Goal: Task Accomplishment & Management: Manage account settings

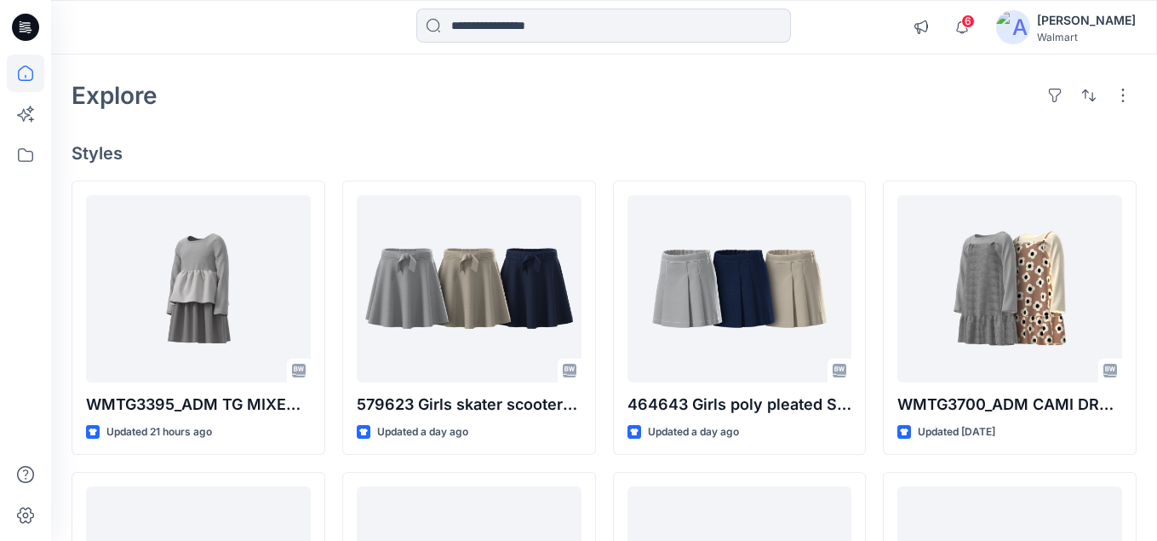
scroll to position [45, 0]
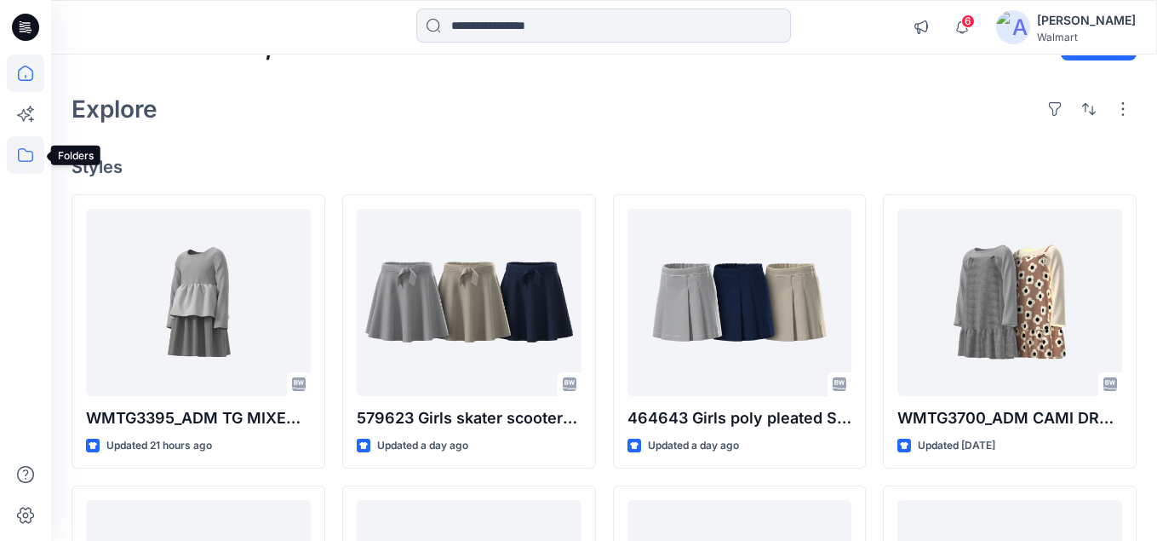
click at [24, 153] on icon at bounding box center [25, 154] width 37 height 37
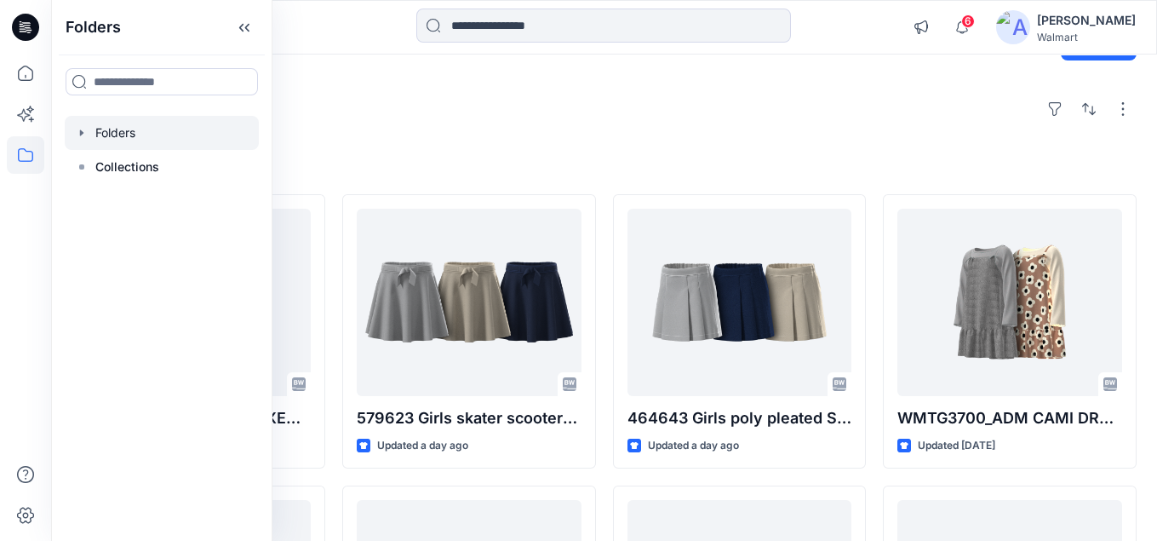
click at [128, 130] on div at bounding box center [162, 133] width 194 height 34
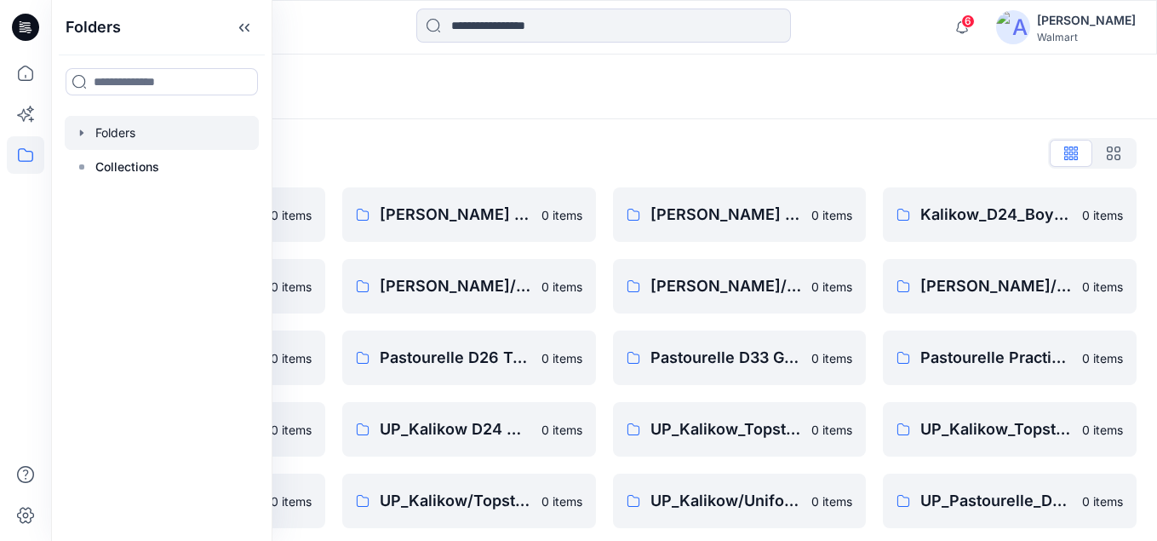
click at [428, 104] on div "Folders" at bounding box center [604, 87] width 1106 height 65
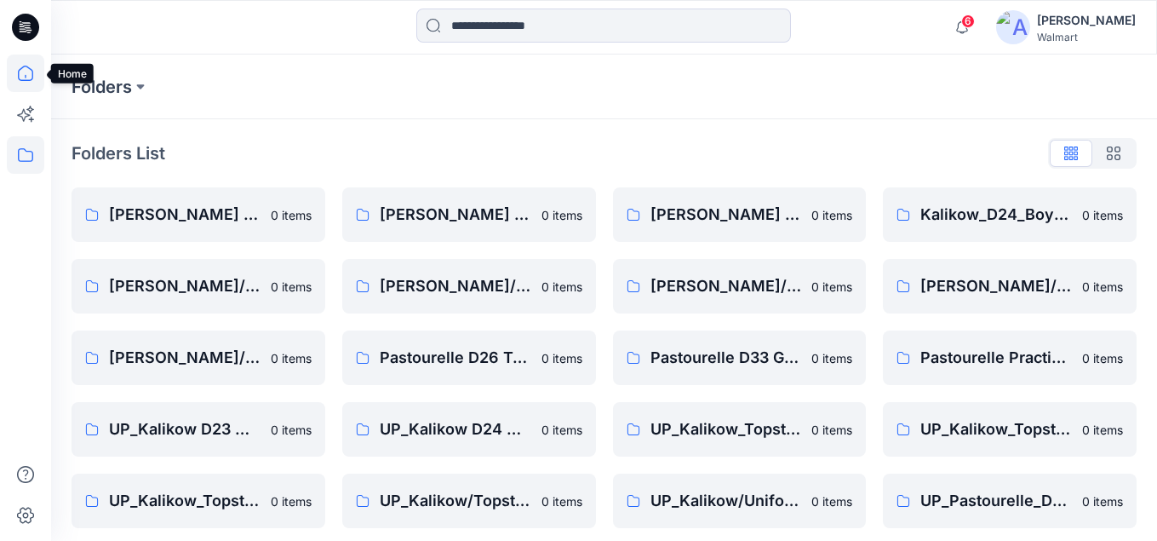
click at [32, 66] on icon at bounding box center [25, 73] width 37 height 37
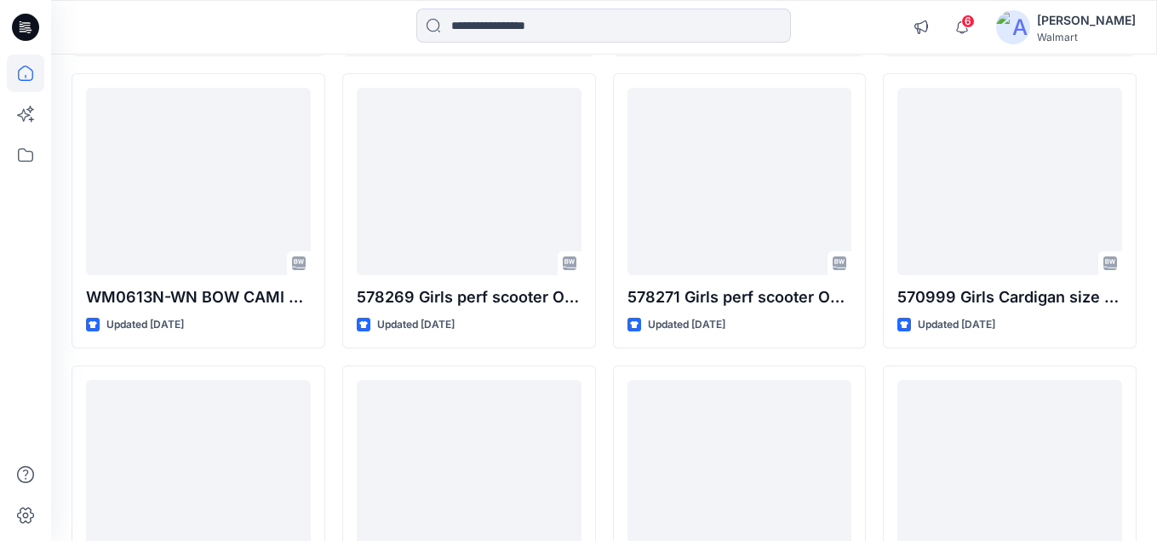
scroll to position [449, 0]
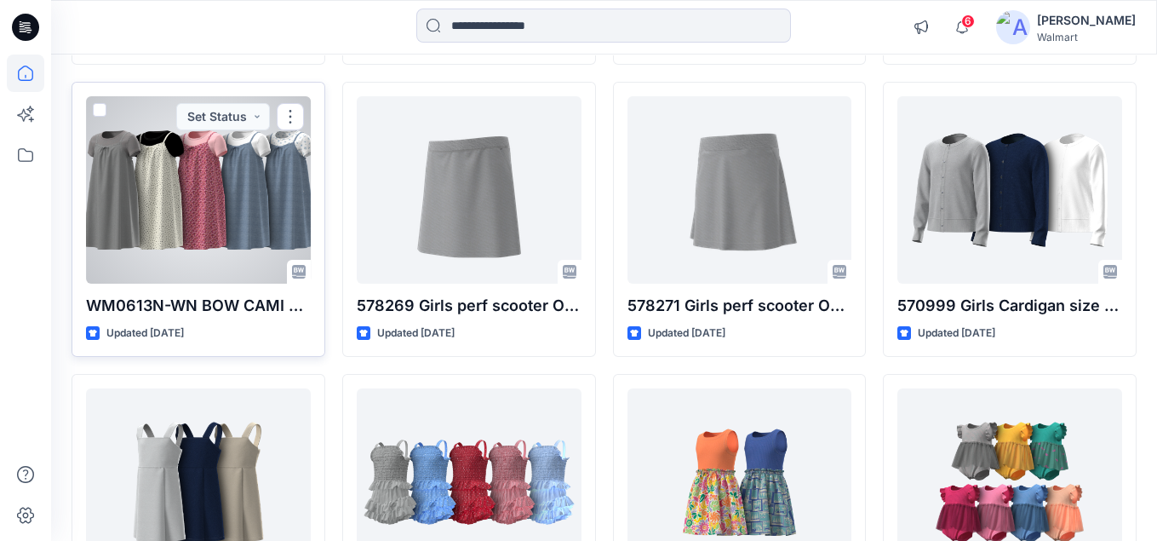
click at [261, 196] on div at bounding box center [198, 189] width 225 height 187
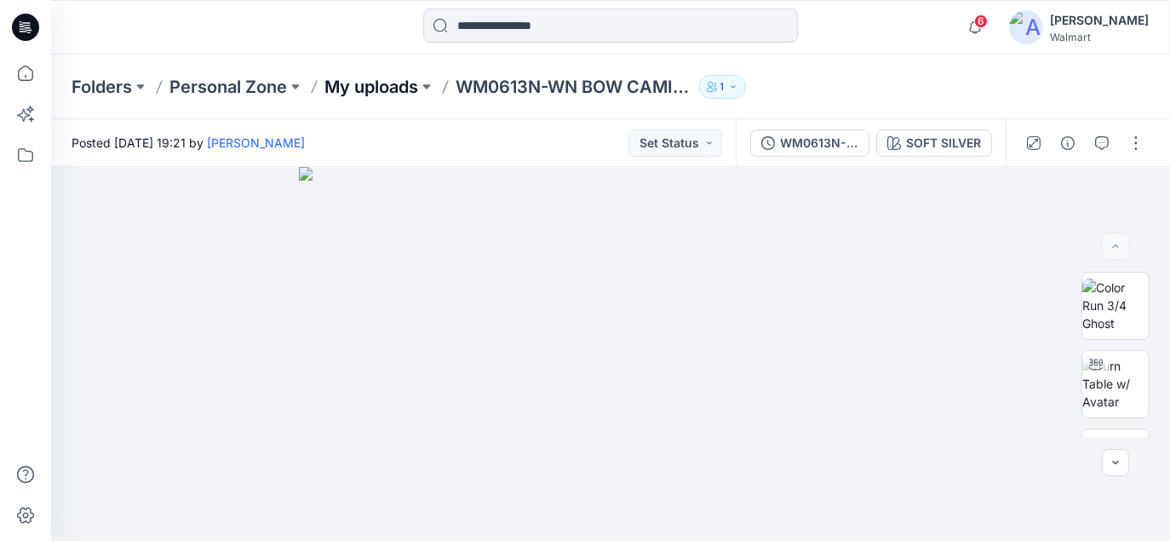
click at [396, 89] on p "My uploads" at bounding box center [371, 87] width 94 height 24
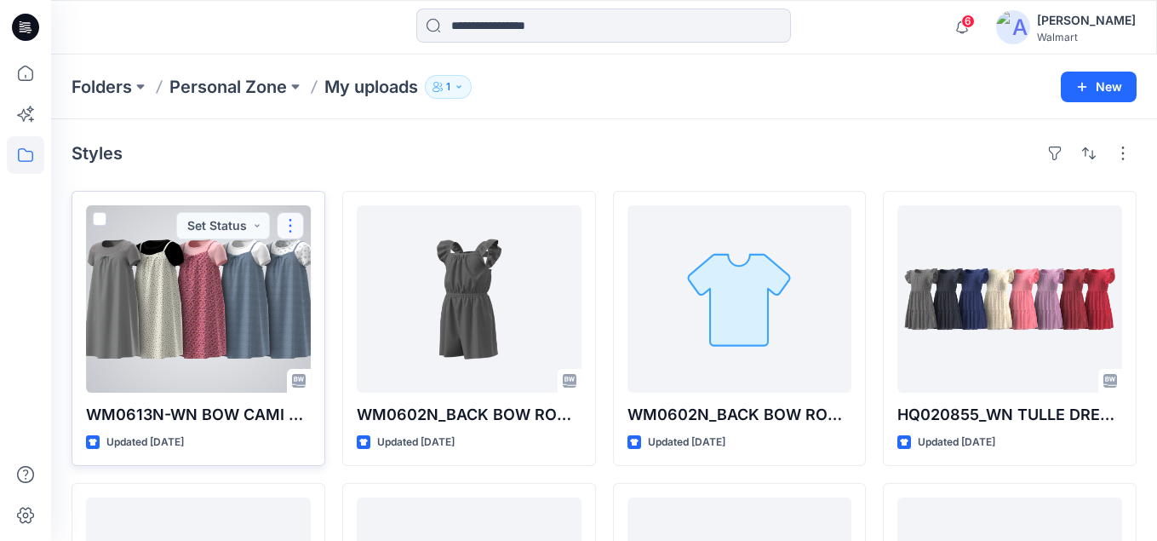
click at [291, 227] on button "button" at bounding box center [290, 225] width 27 height 27
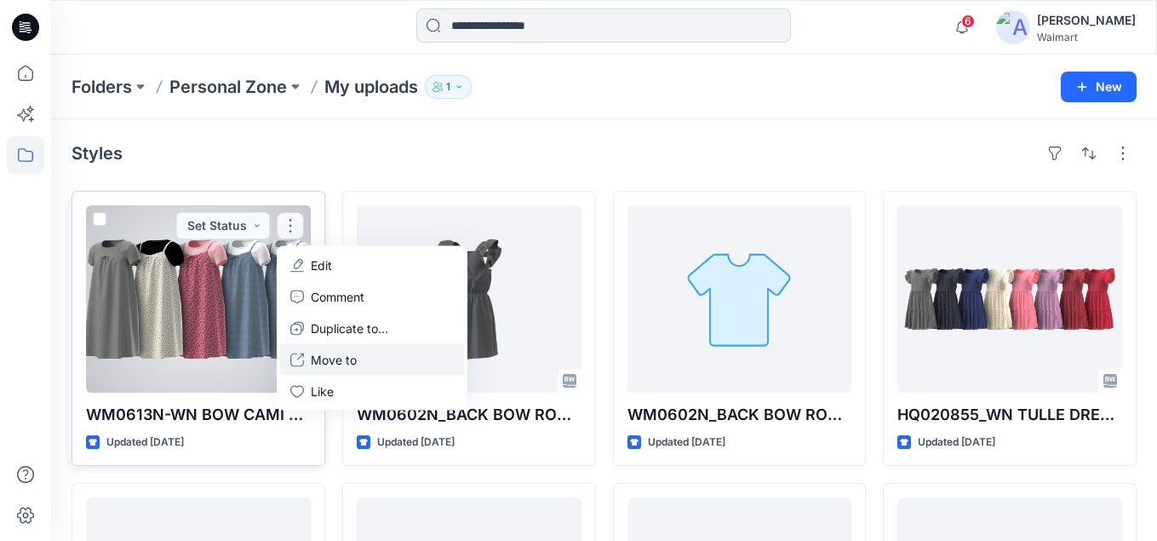
click at [328, 363] on p "Move to" at bounding box center [334, 360] width 46 height 18
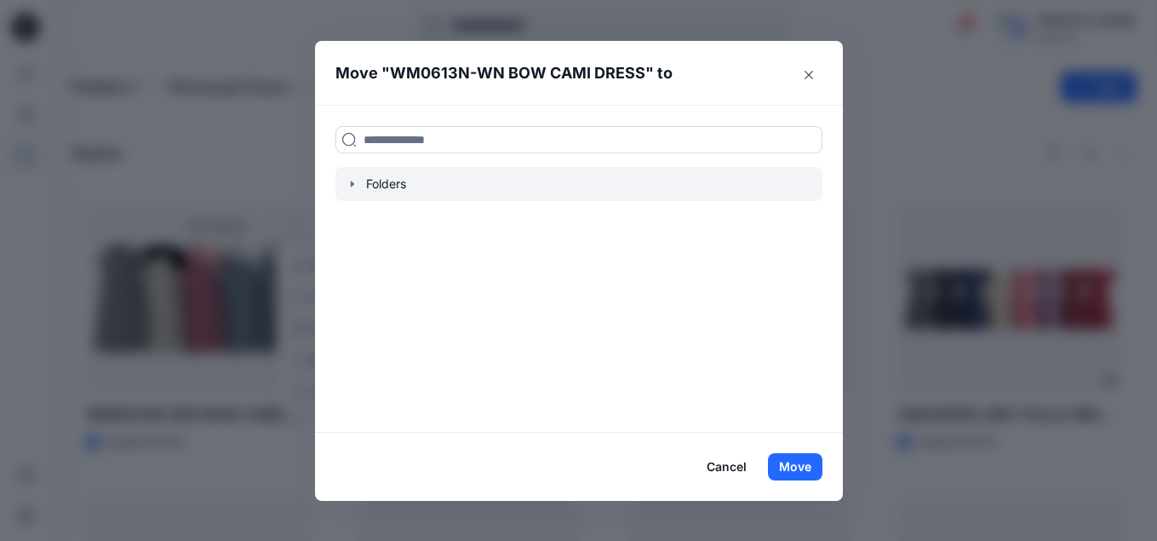
click at [397, 192] on div at bounding box center [579, 184] width 487 height 34
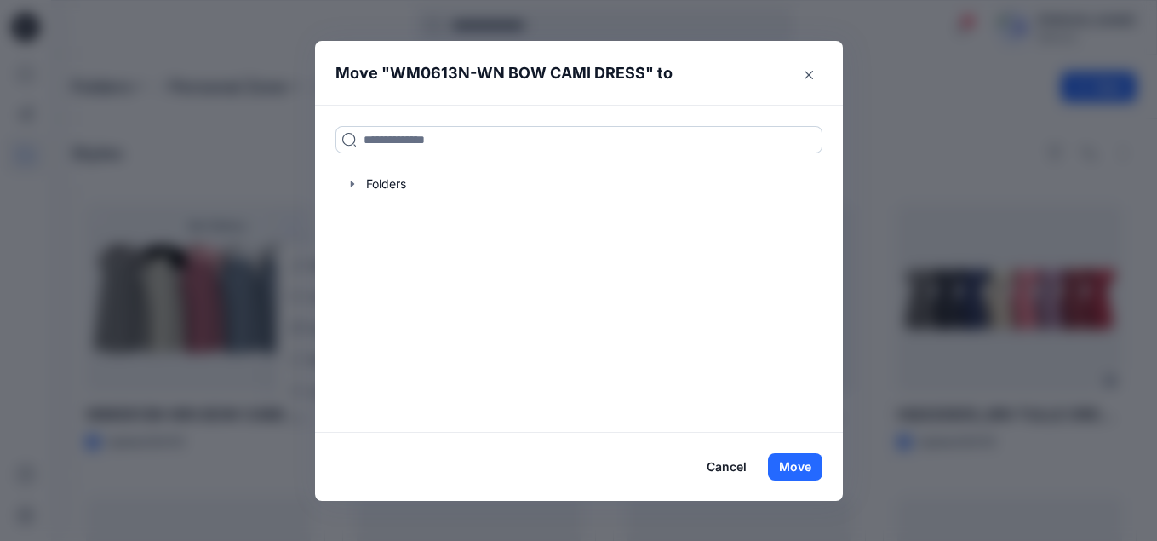
click at [391, 142] on input at bounding box center [579, 139] width 487 height 27
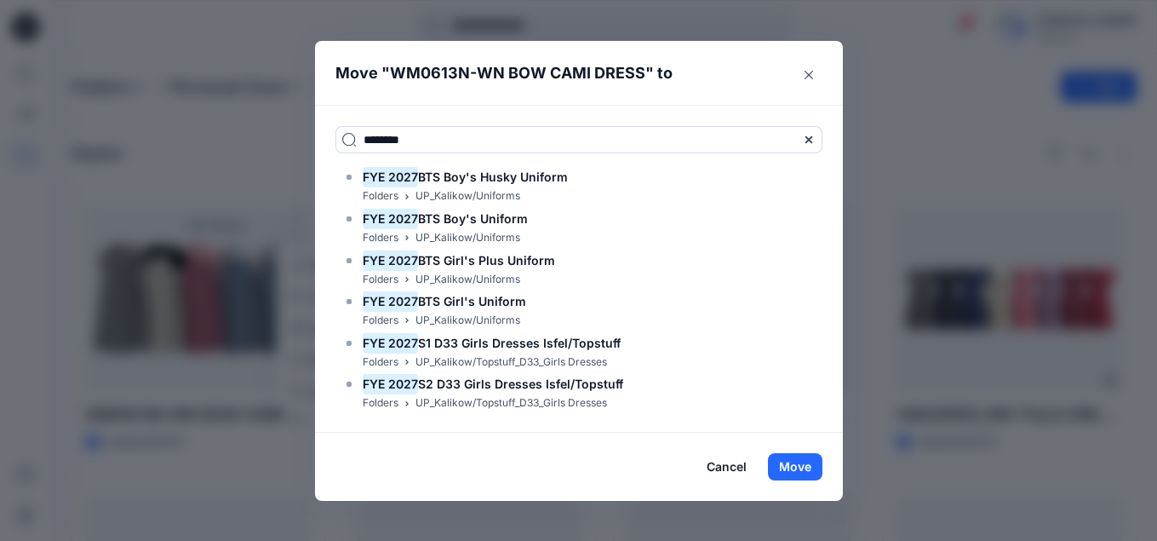
type input "********"
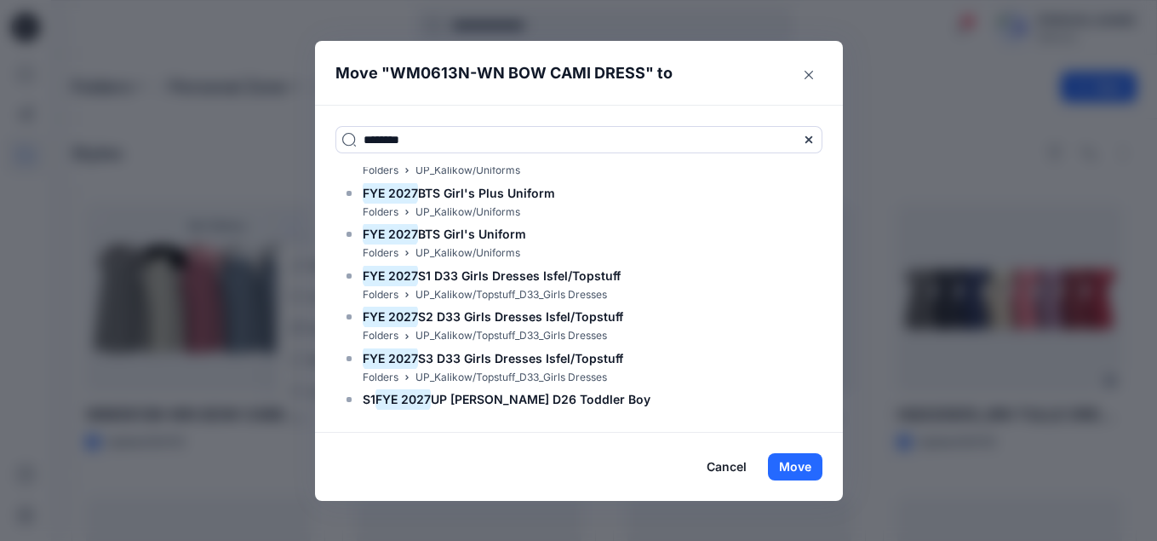
scroll to position [66, 0]
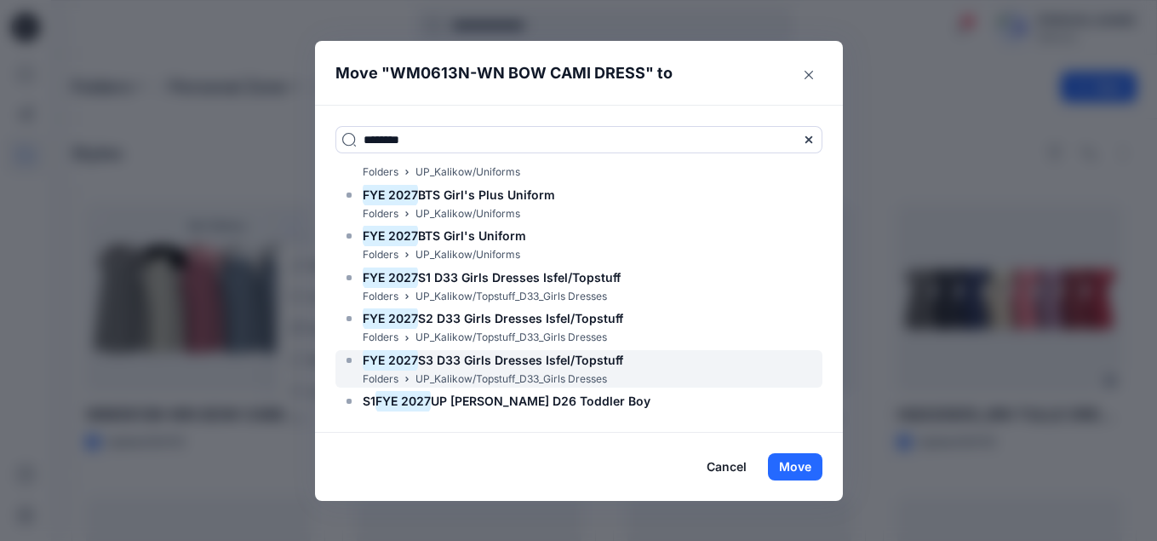
click at [588, 361] on span "S3 D33 Girls Dresses Isfel/Topstuff" at bounding box center [520, 360] width 205 height 14
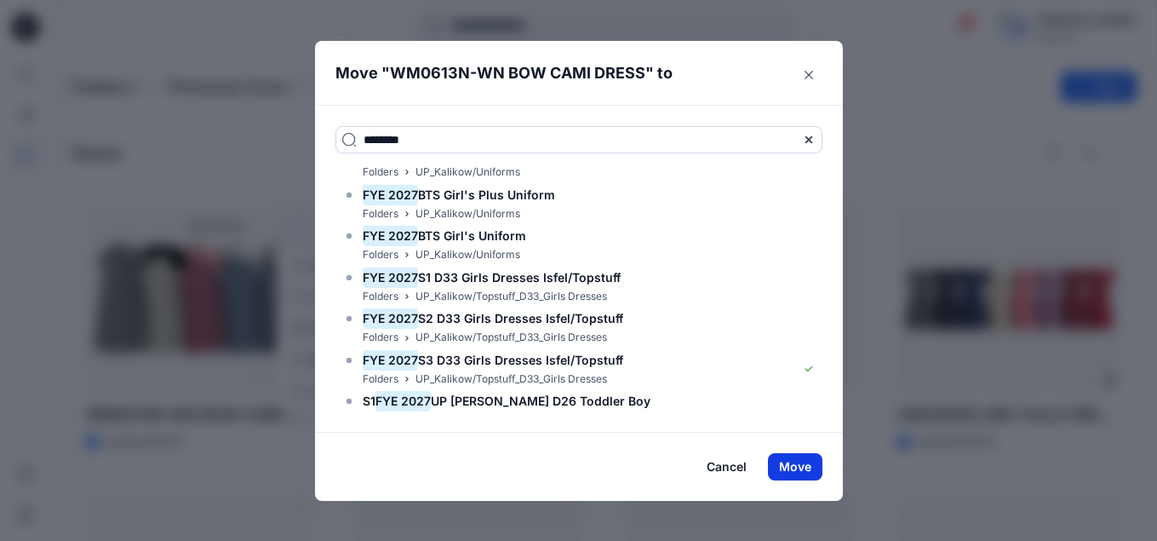
click at [812, 468] on button "Move" at bounding box center [795, 466] width 55 height 27
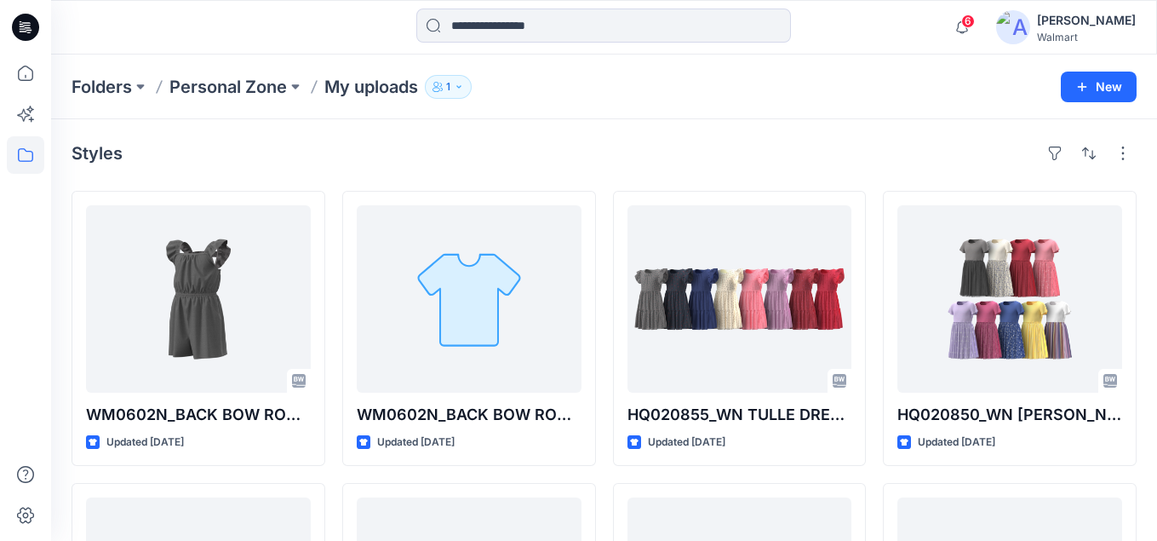
click at [17, 20] on icon at bounding box center [25, 27] width 27 height 27
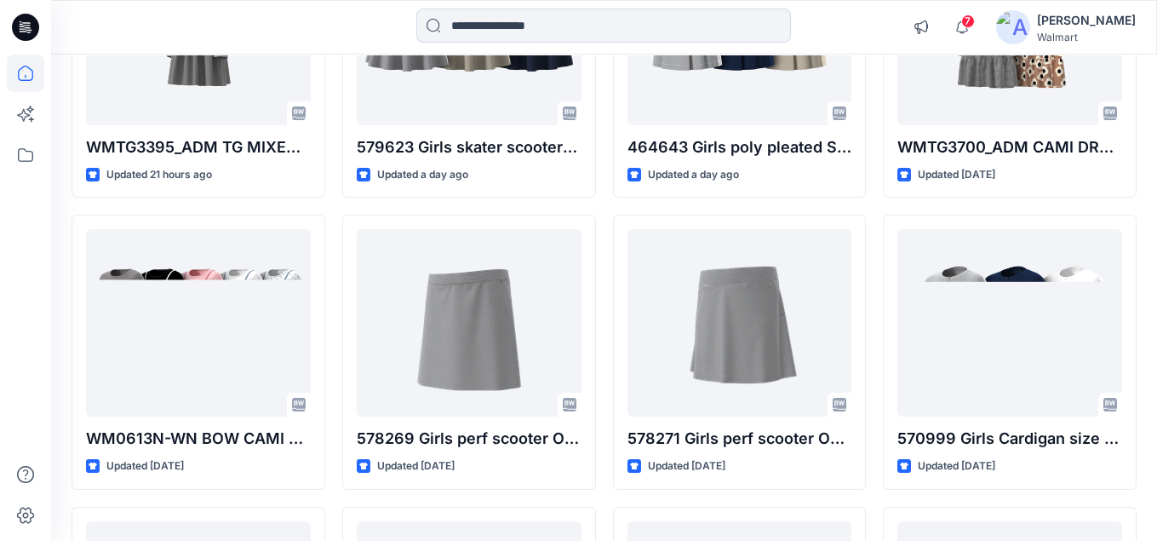
scroll to position [318, 0]
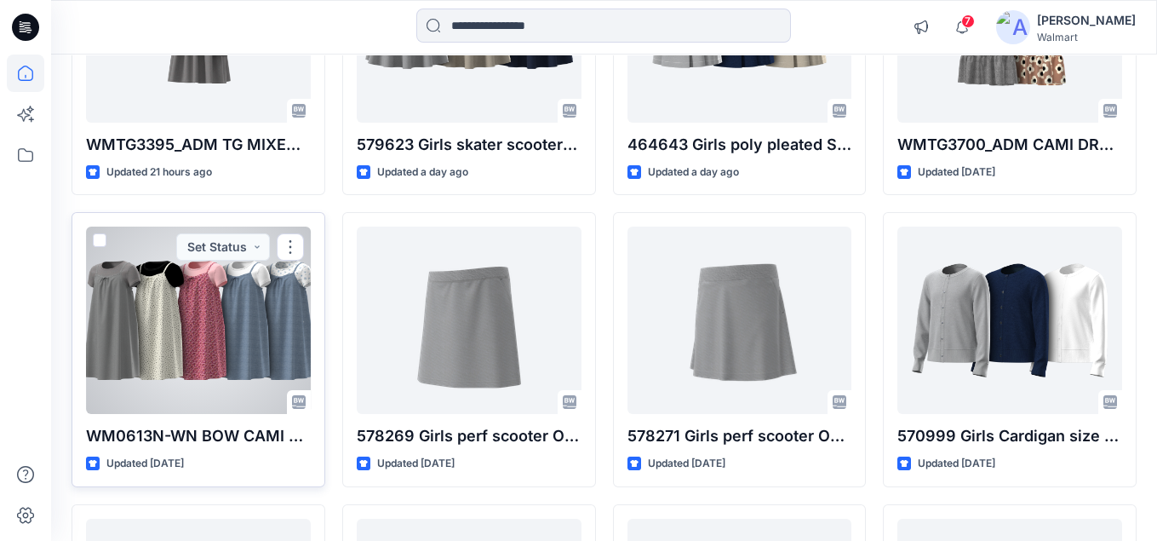
click at [262, 322] on div at bounding box center [198, 320] width 225 height 187
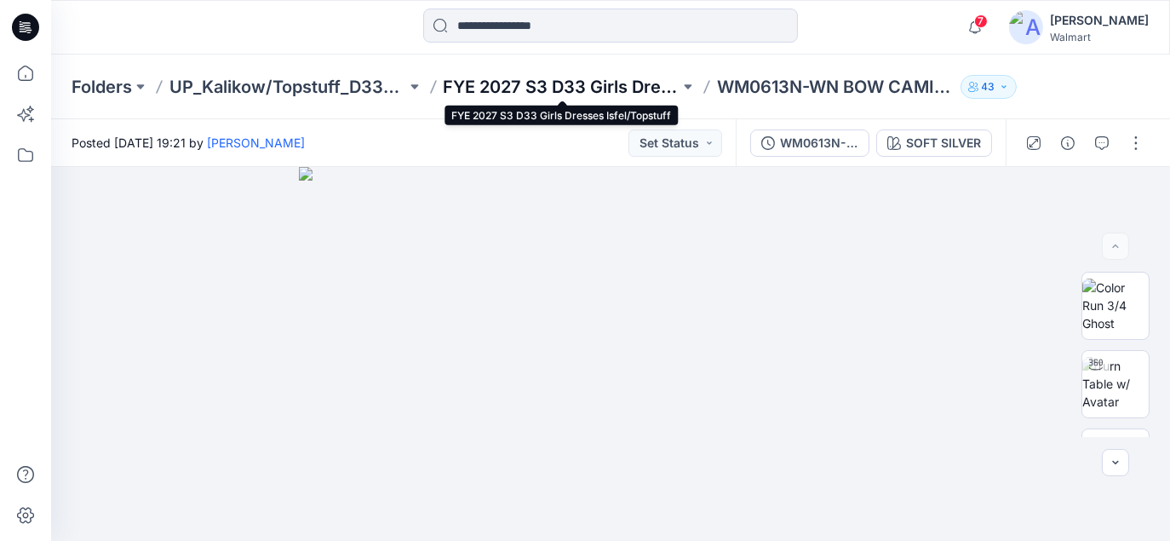
click at [554, 88] on p "FYE 2027 S3 D33 Girls Dresses Isfel/Topstuff" at bounding box center [562, 87] width 237 height 24
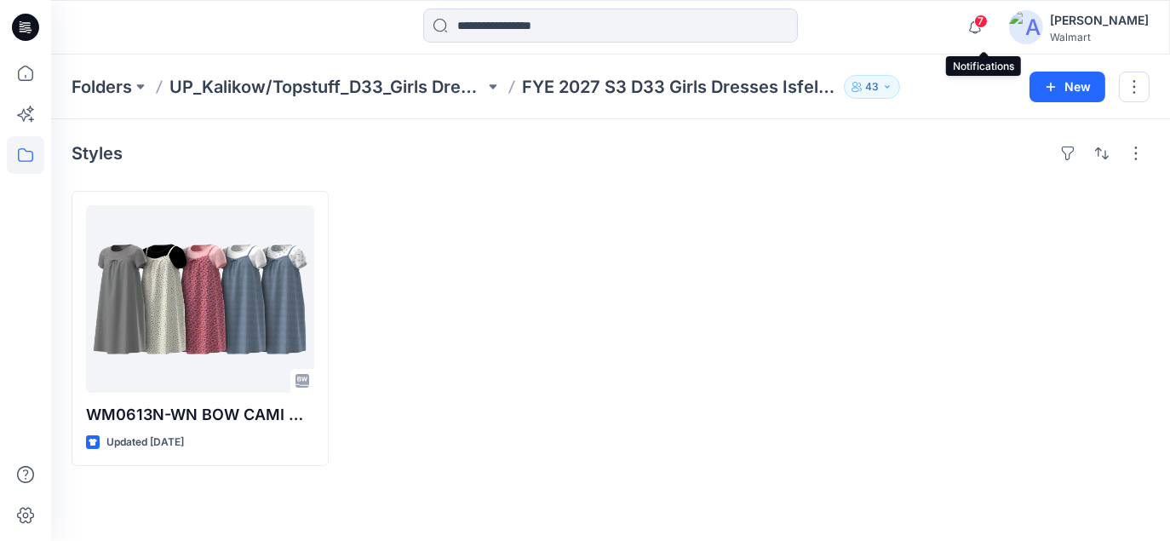
click at [988, 25] on span "7" at bounding box center [981, 21] width 14 height 14
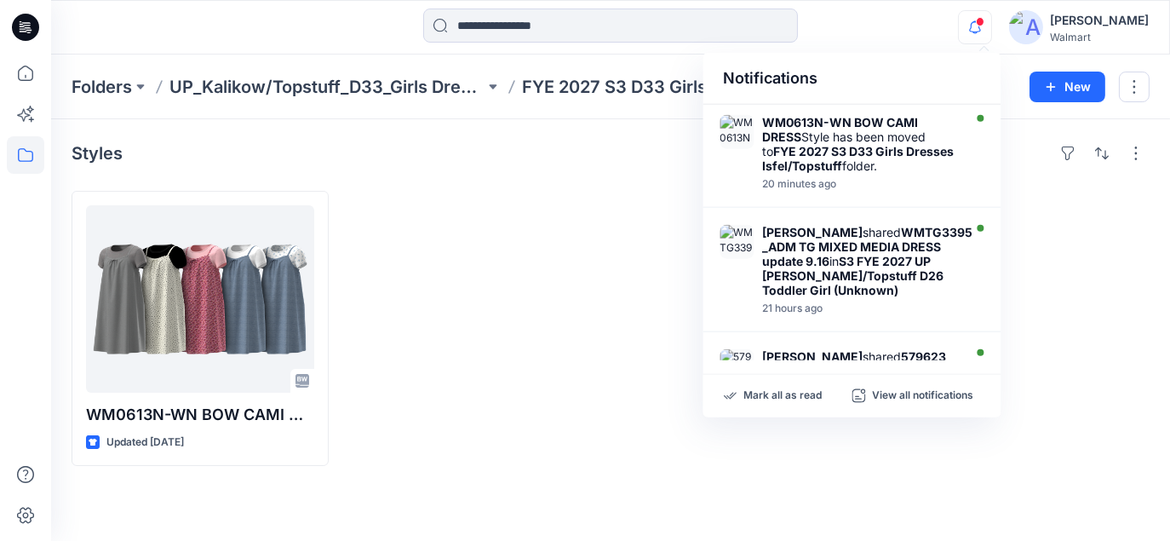
click at [991, 25] on icon "button" at bounding box center [975, 27] width 32 height 34
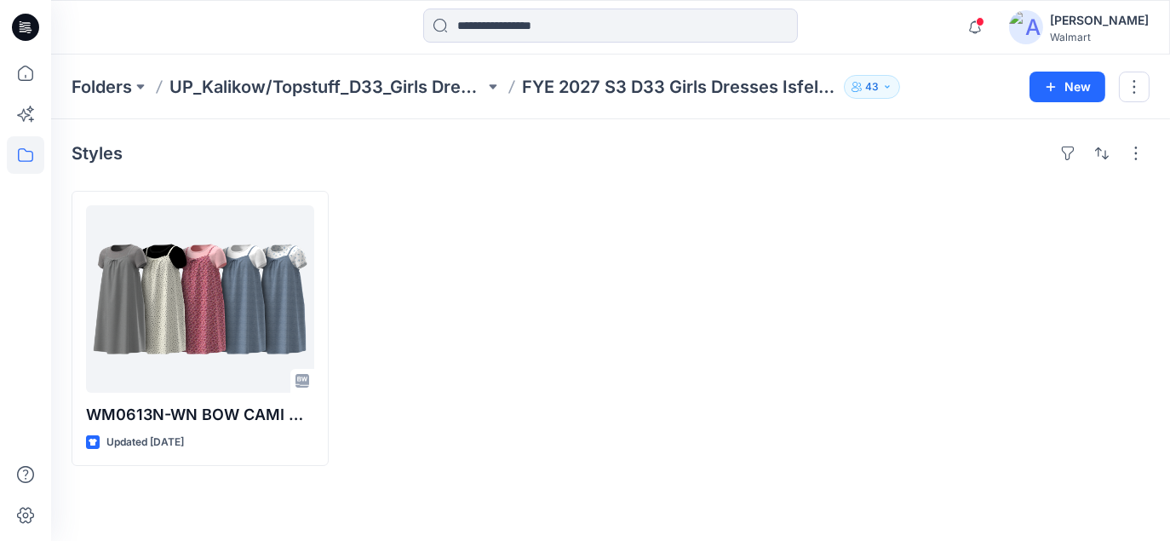
click at [906, 50] on div "Notifications WM0613N-WN BOW CAMI DRESS Style has been moved to FYE 2027 S3 D33…" at bounding box center [610, 27] width 1119 height 55
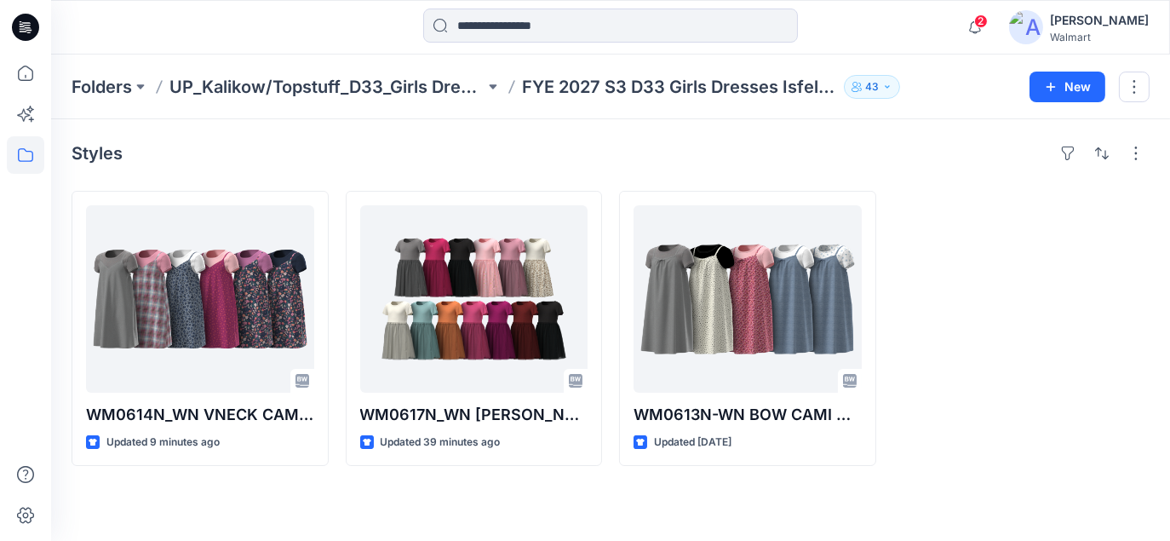
click at [984, 422] on div at bounding box center [1021, 328] width 257 height 275
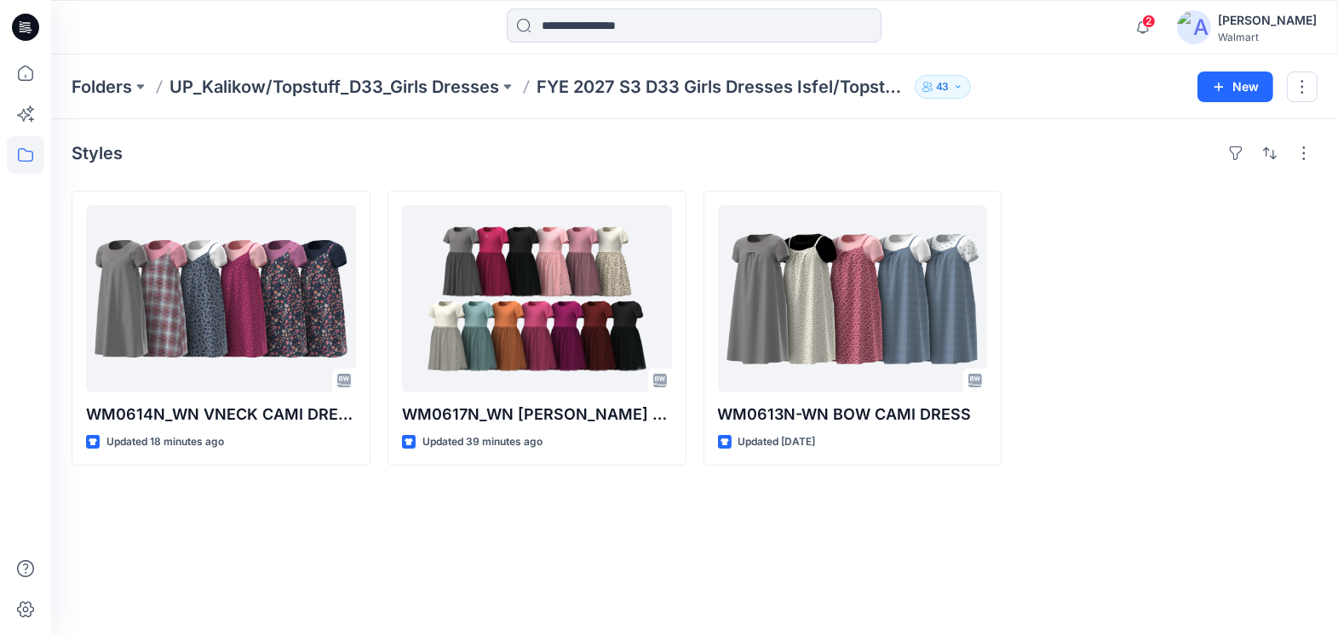
click at [1064, 80] on div "Folders UP_Kalikow/Topstuff_D33_Girls Dresses FYE 2027 S3 D33 Girls Dresses Isf…" at bounding box center [628, 87] width 1113 height 24
click at [760, 141] on div "Styles" at bounding box center [695, 153] width 1246 height 27
click at [1028, 89] on div "Folders UP_Kalikow/Topstuff_D33_Girls Dresses FYE 2027 S3 D33 Girls Dresses Isf…" at bounding box center [628, 87] width 1113 height 24
click at [1033, 39] on div "2 Notifications Your style WM0614N_WN VNECK CAMI DRESS is ready 6 minutes ago Y…" at bounding box center [694, 27] width 1286 height 37
